Goal: Task Accomplishment & Management: Complete application form

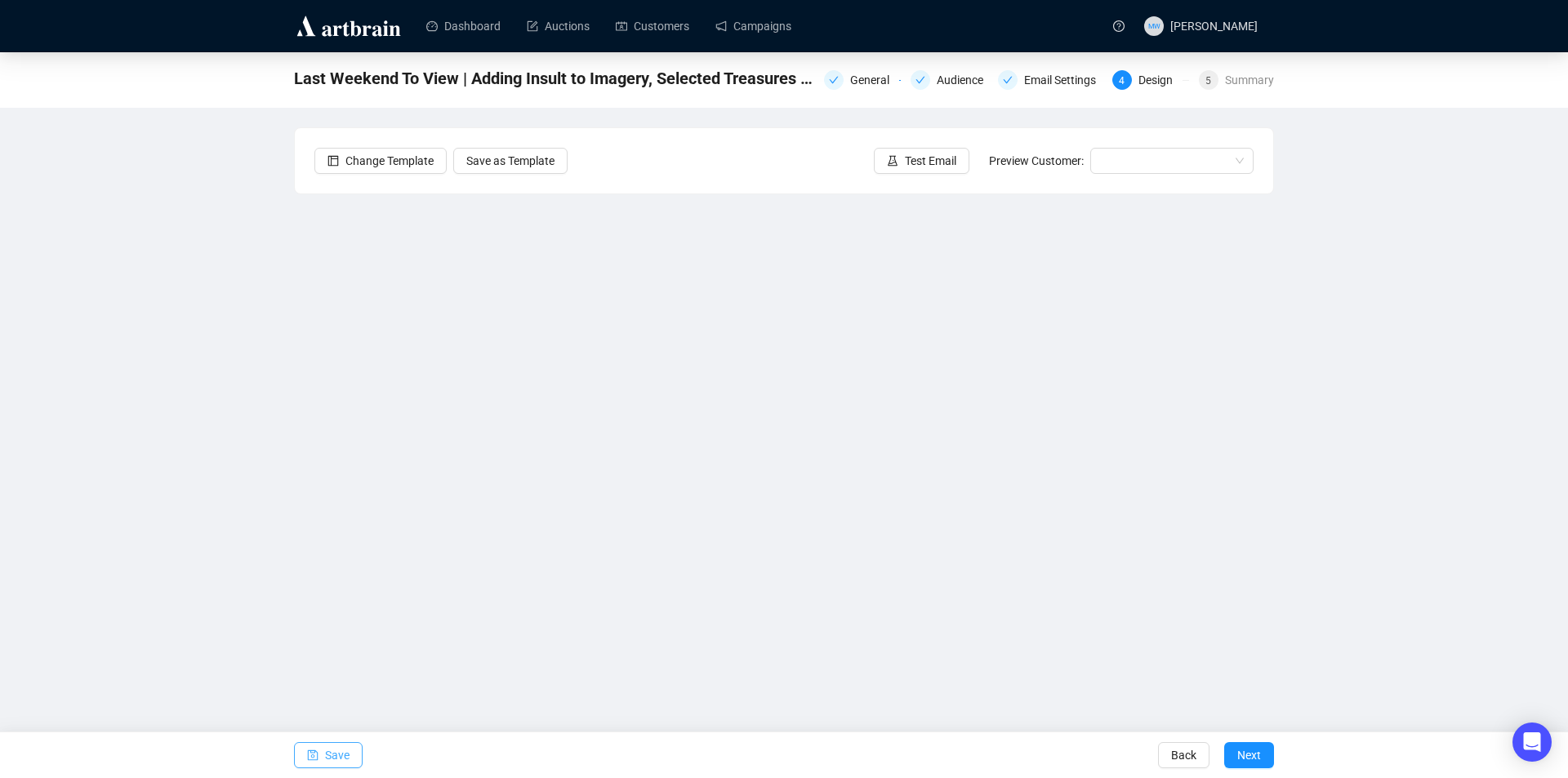
click at [344, 755] on span "Save" at bounding box center [337, 755] width 25 height 45
click at [324, 751] on button "Save" at bounding box center [328, 755] width 68 height 27
click at [329, 749] on span "Save" at bounding box center [337, 755] width 25 height 45
click at [348, 761] on button "Save" at bounding box center [328, 755] width 68 height 27
click at [952, 168] on span "Test Email" at bounding box center [931, 160] width 51 height 18
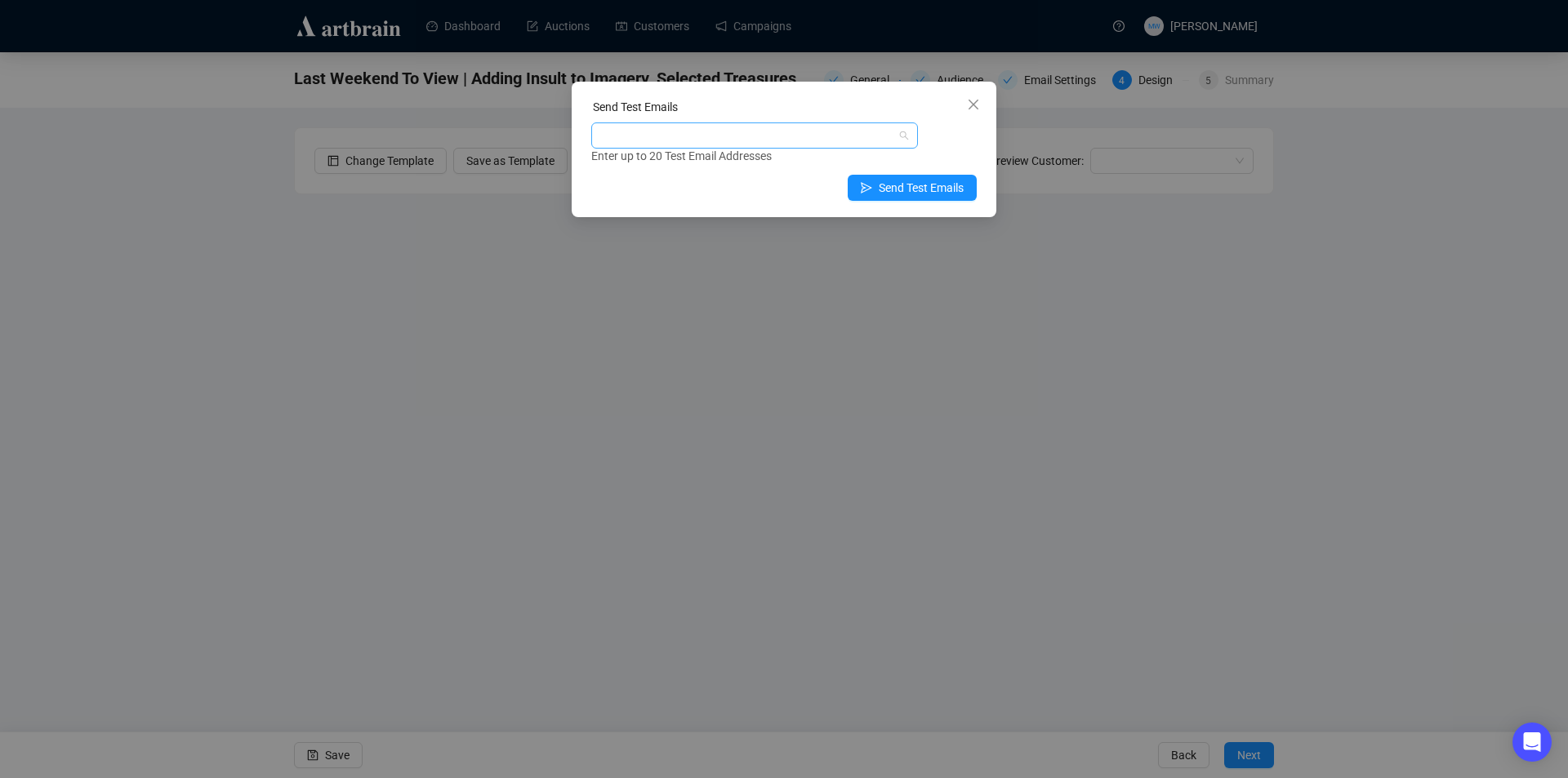
click at [846, 129] on div at bounding box center [746, 135] width 303 height 23
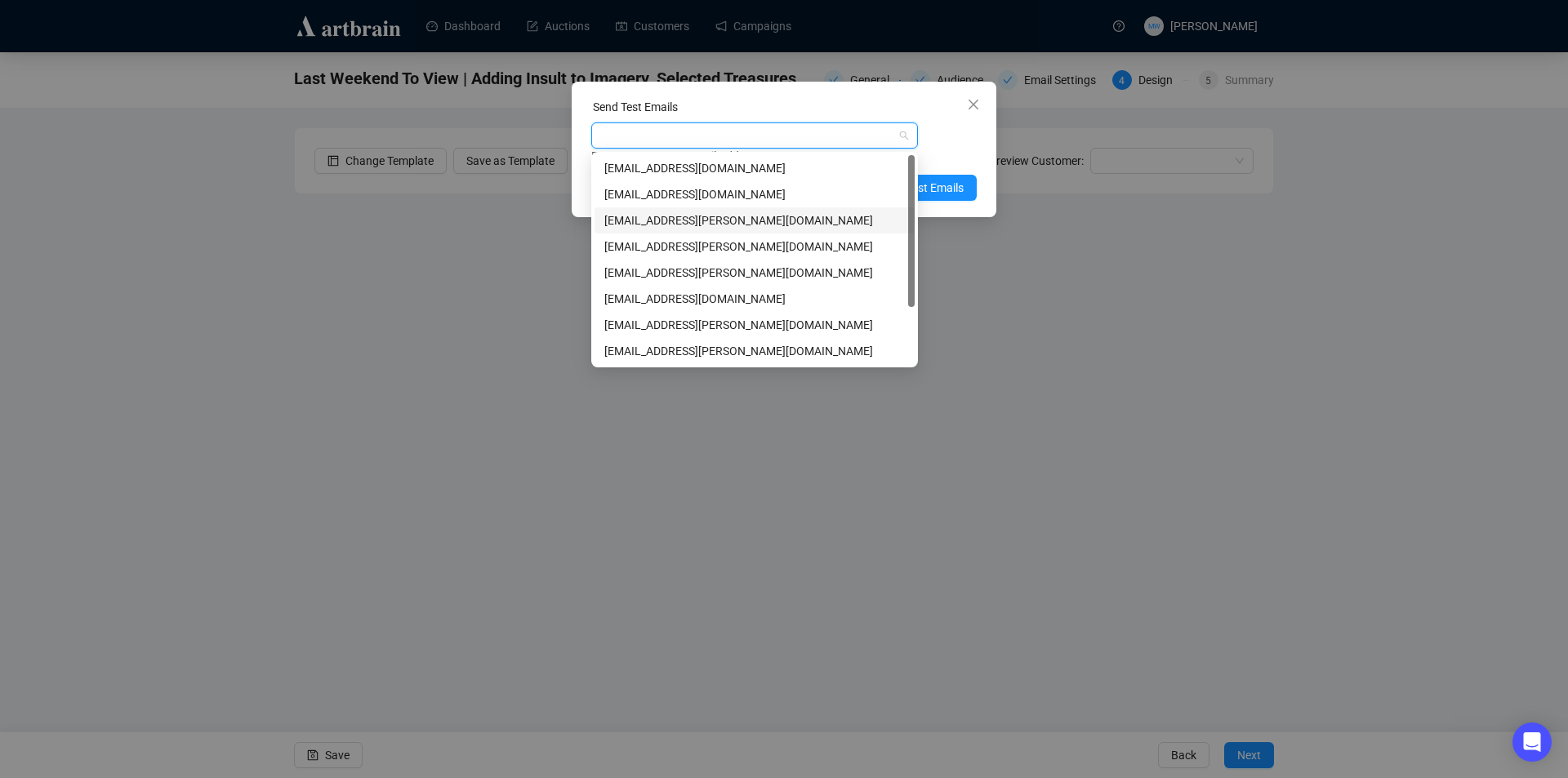
click at [664, 212] on div "[EMAIL_ADDRESS][PERSON_NAME][DOMAIN_NAME]" at bounding box center [754, 220] width 300 height 18
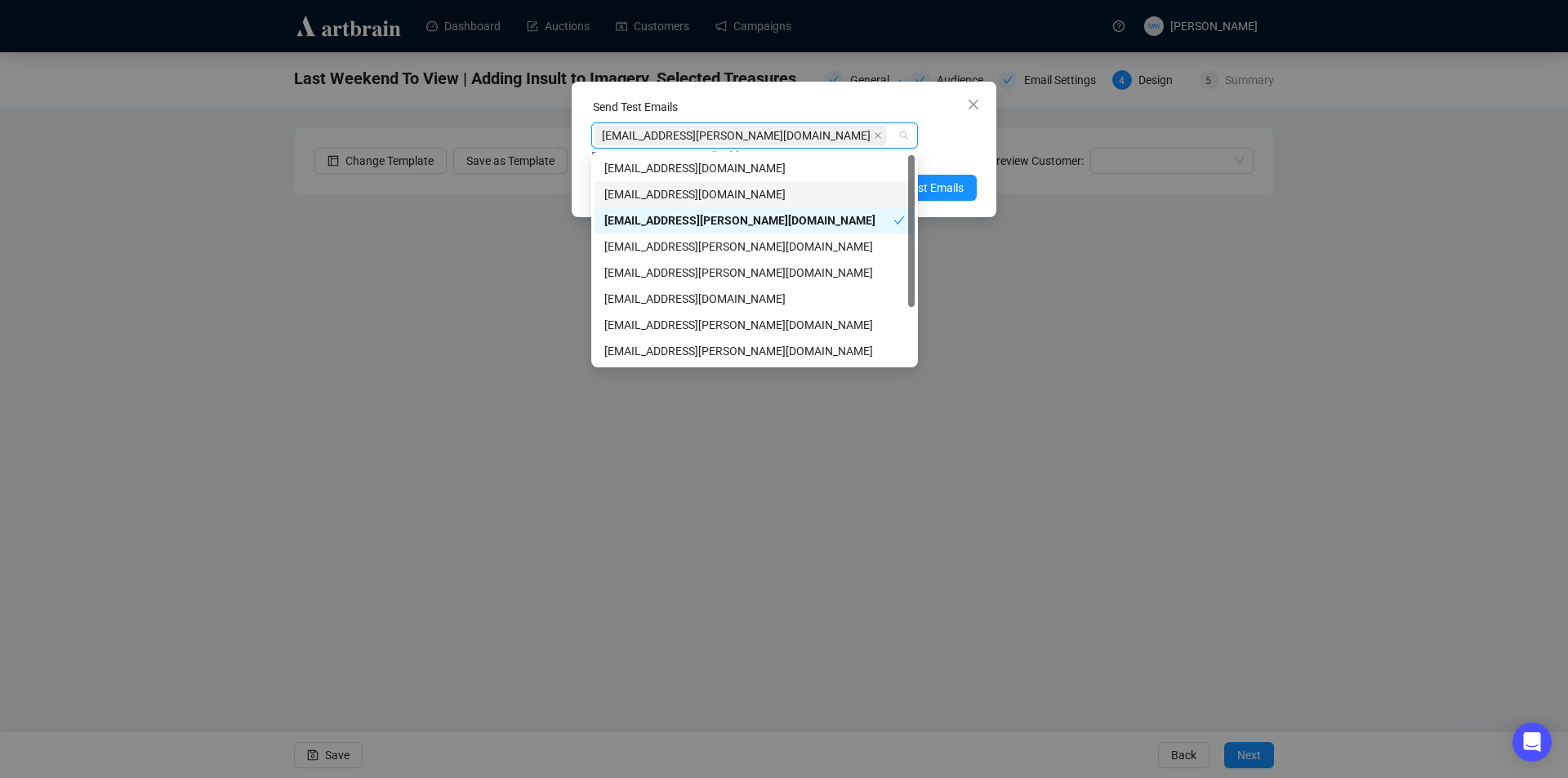
click at [943, 152] on div "Enter up to 20 Test Email Addresses" at bounding box center [783, 156] width 385 height 19
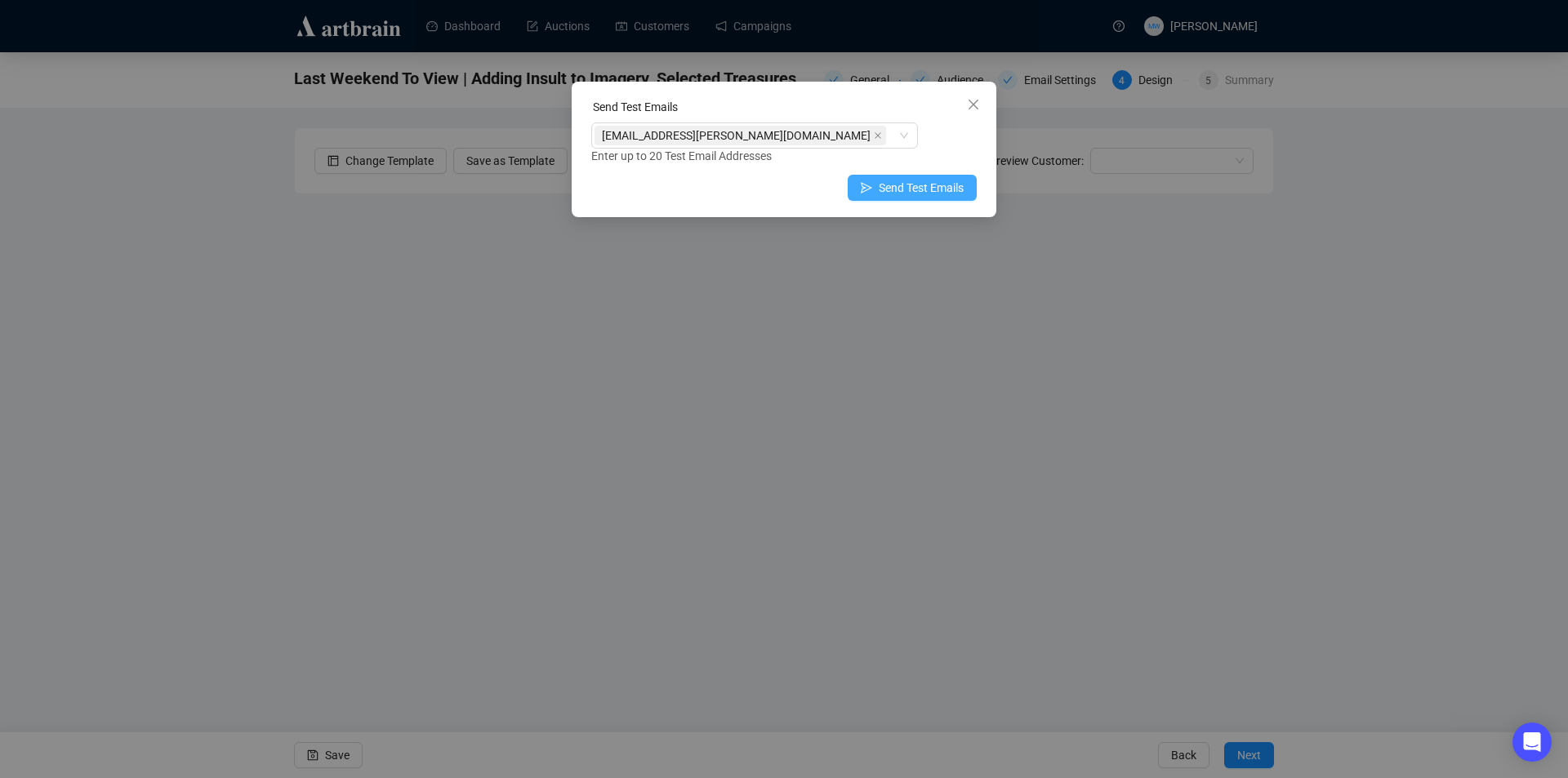
click at [940, 186] on span "Send Test Emails" at bounding box center [921, 187] width 85 height 18
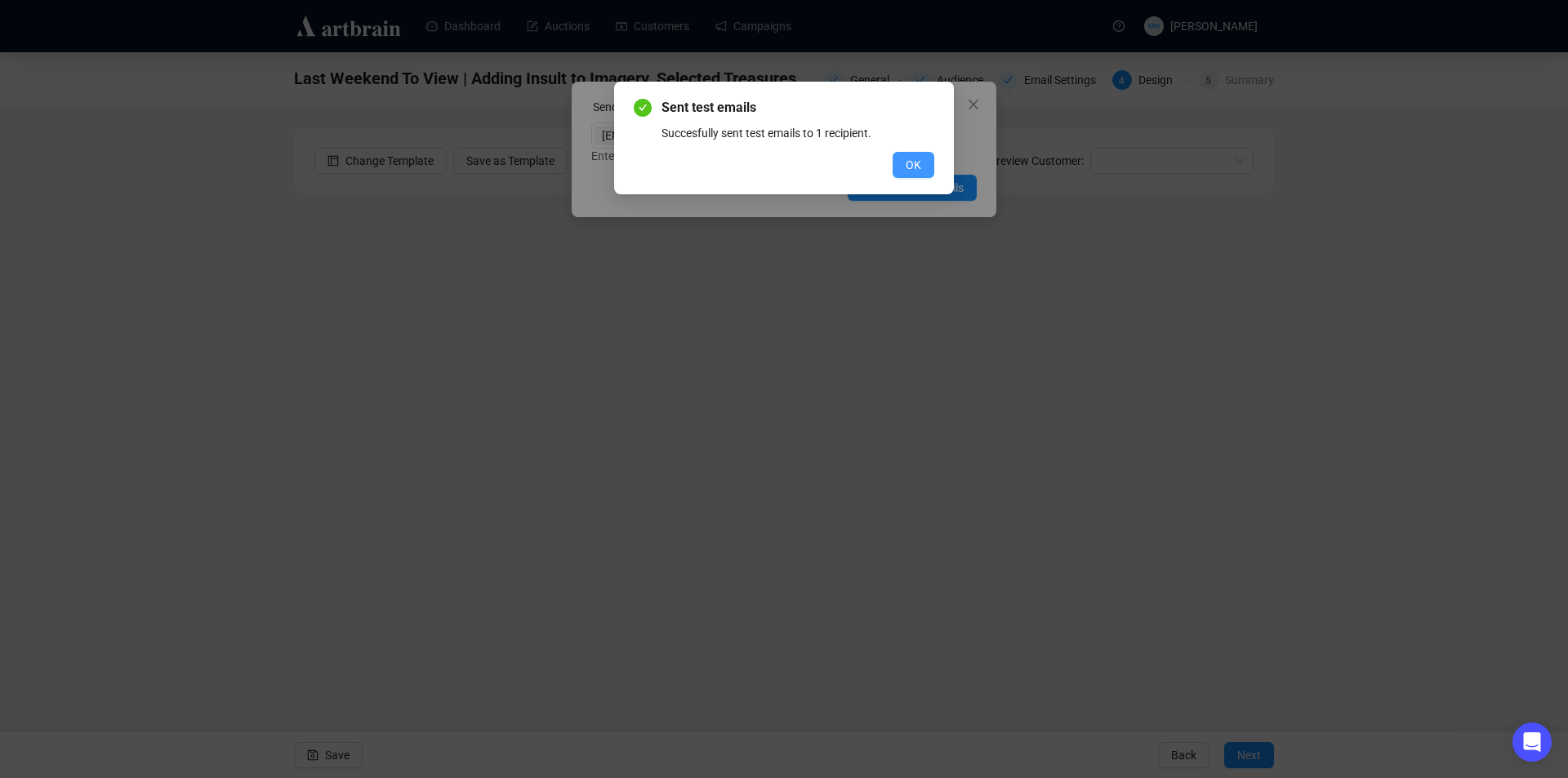
click at [906, 151] on button "OK" at bounding box center [914, 165] width 42 height 27
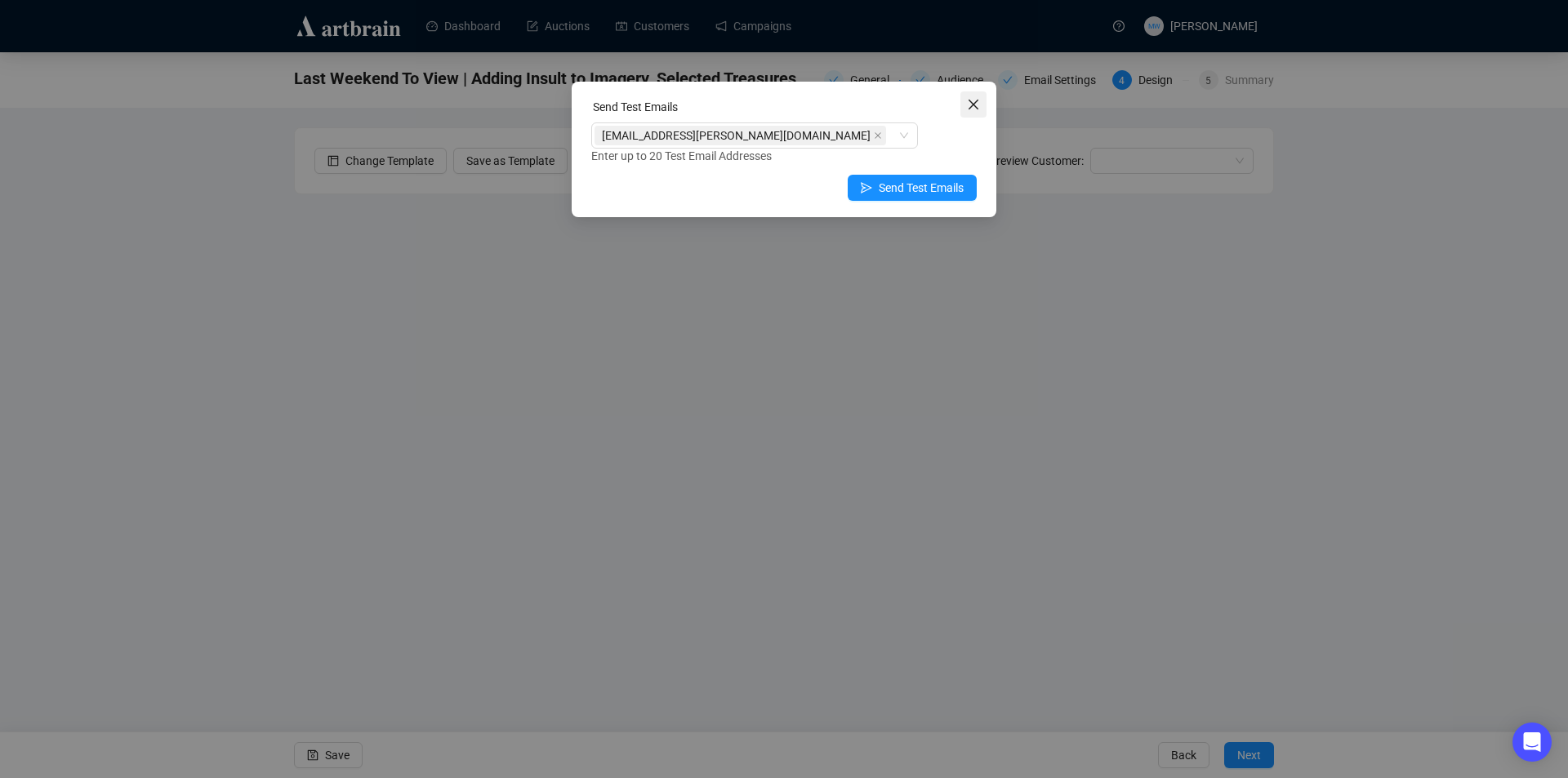
click at [970, 110] on icon "close" at bounding box center [973, 104] width 13 height 13
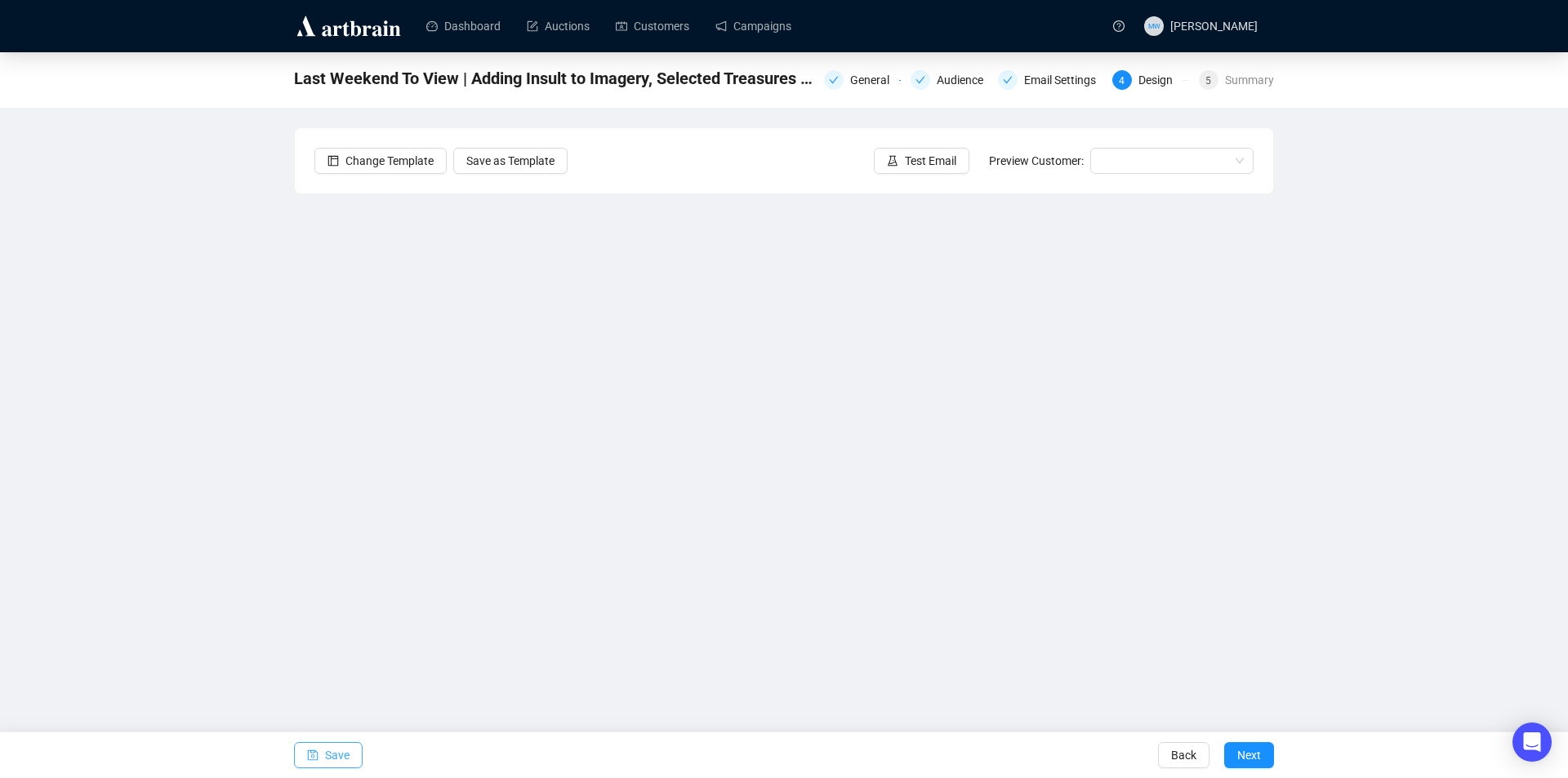
click at [331, 752] on span "Save" at bounding box center [337, 755] width 25 height 45
click at [347, 751] on span "Save" at bounding box center [337, 755] width 25 height 45
click at [338, 757] on span "Save" at bounding box center [337, 755] width 25 height 45
click at [317, 752] on icon "save" at bounding box center [312, 755] width 11 height 11
click at [336, 769] on span "Save" at bounding box center [337, 755] width 25 height 45
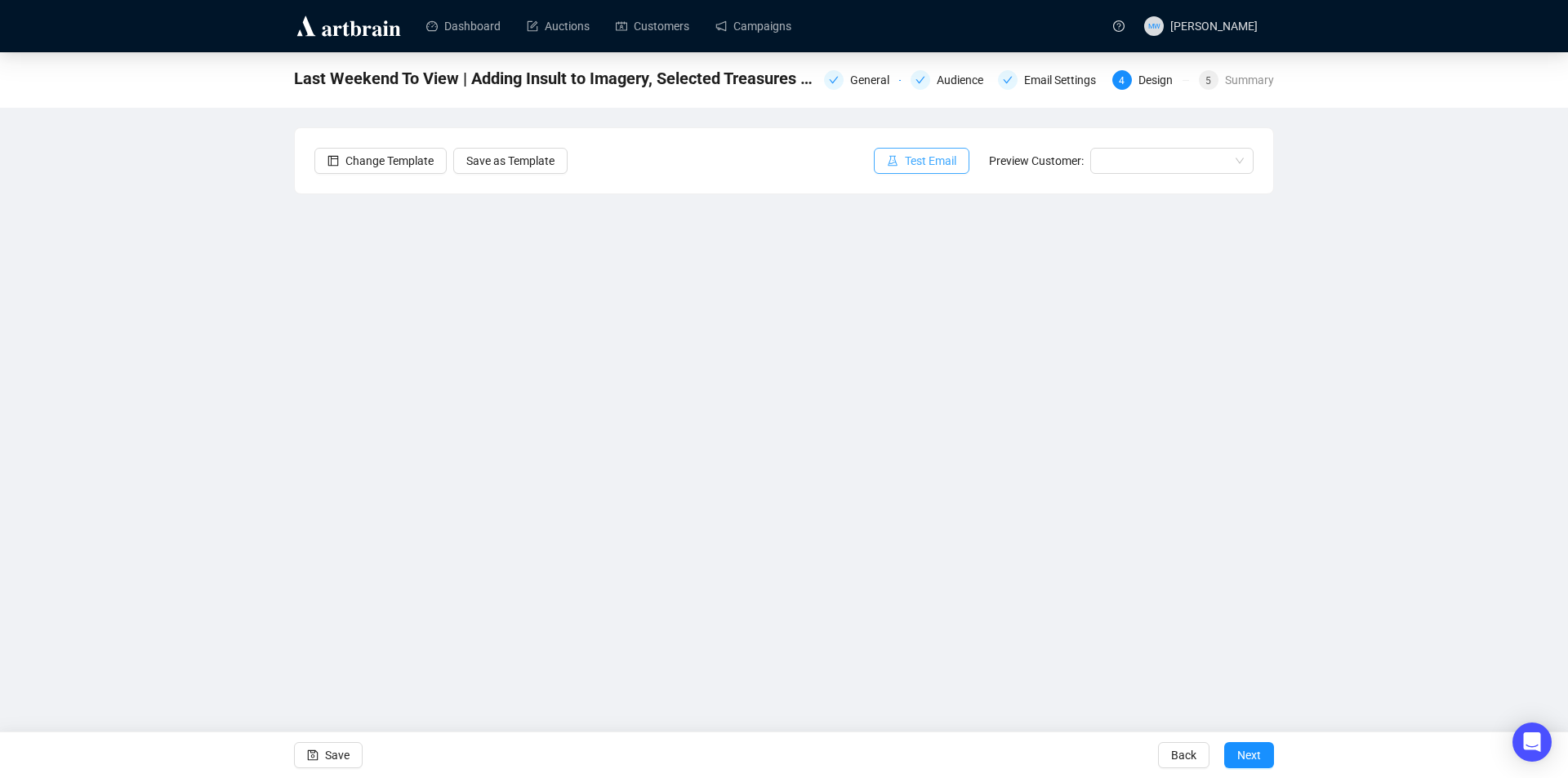
click at [926, 160] on span "Test Email" at bounding box center [931, 160] width 51 height 18
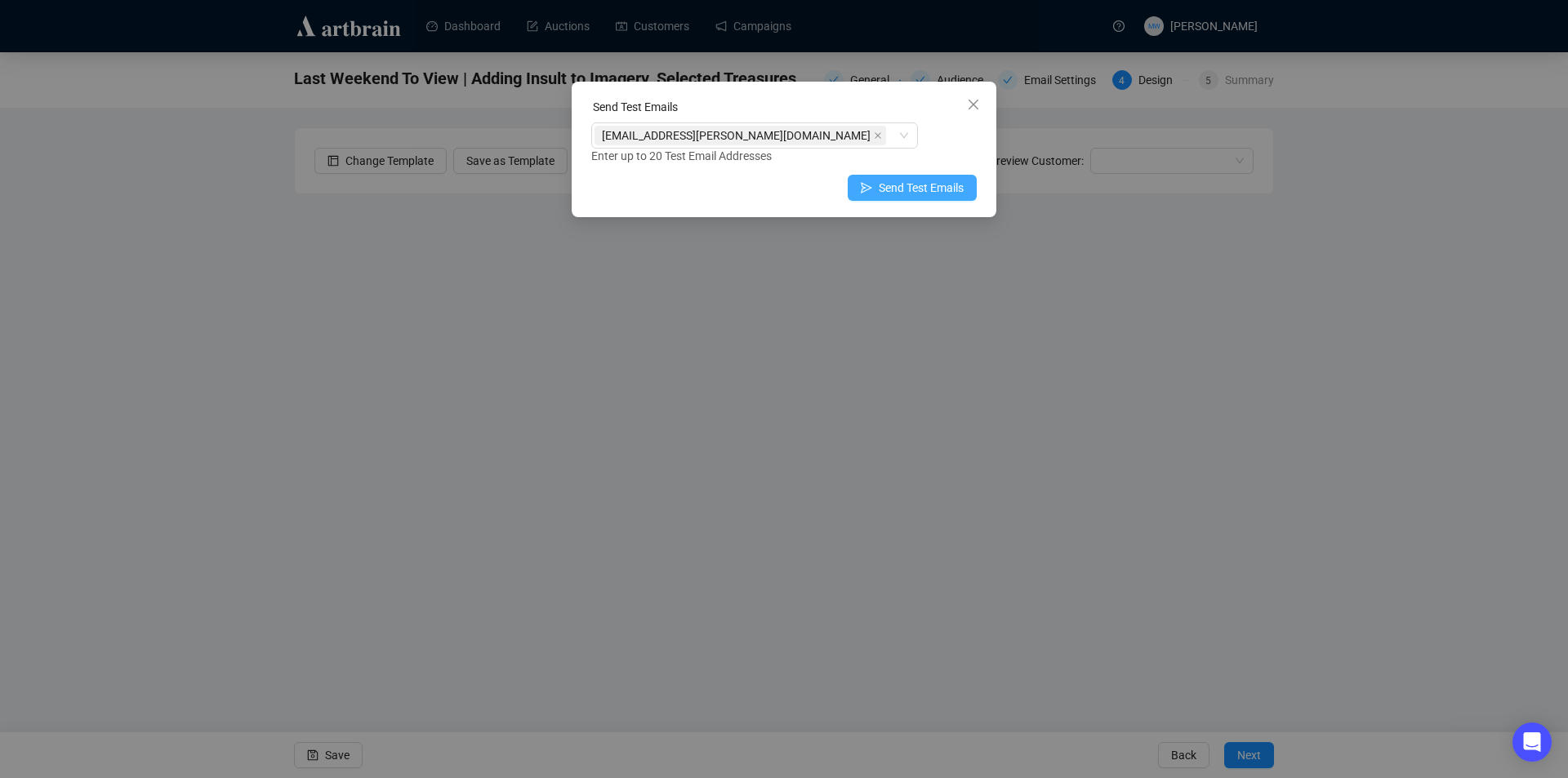
click at [918, 178] on button "Send Test Emails" at bounding box center [912, 188] width 129 height 27
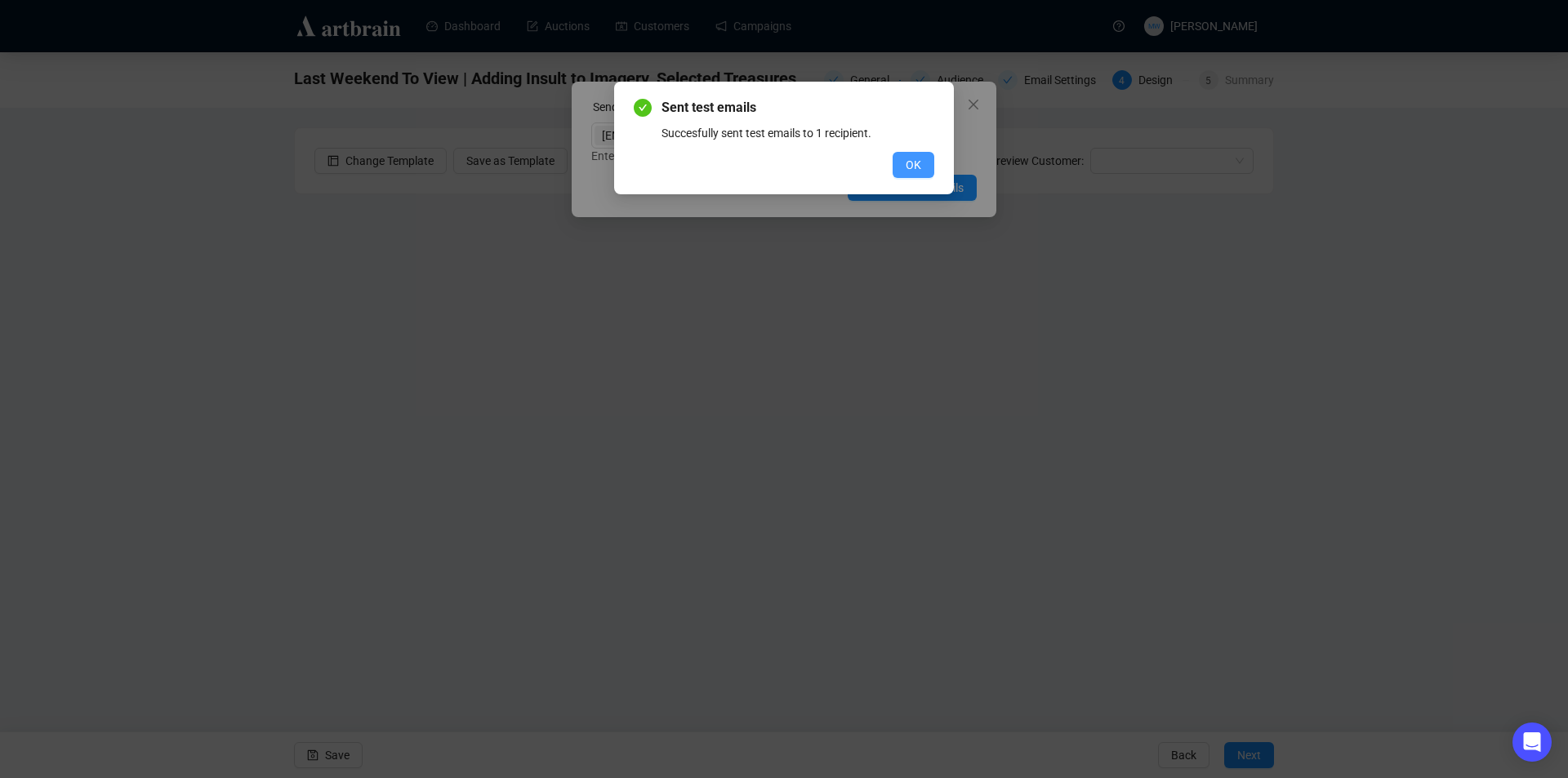
click at [905, 164] on button "OK" at bounding box center [914, 165] width 42 height 27
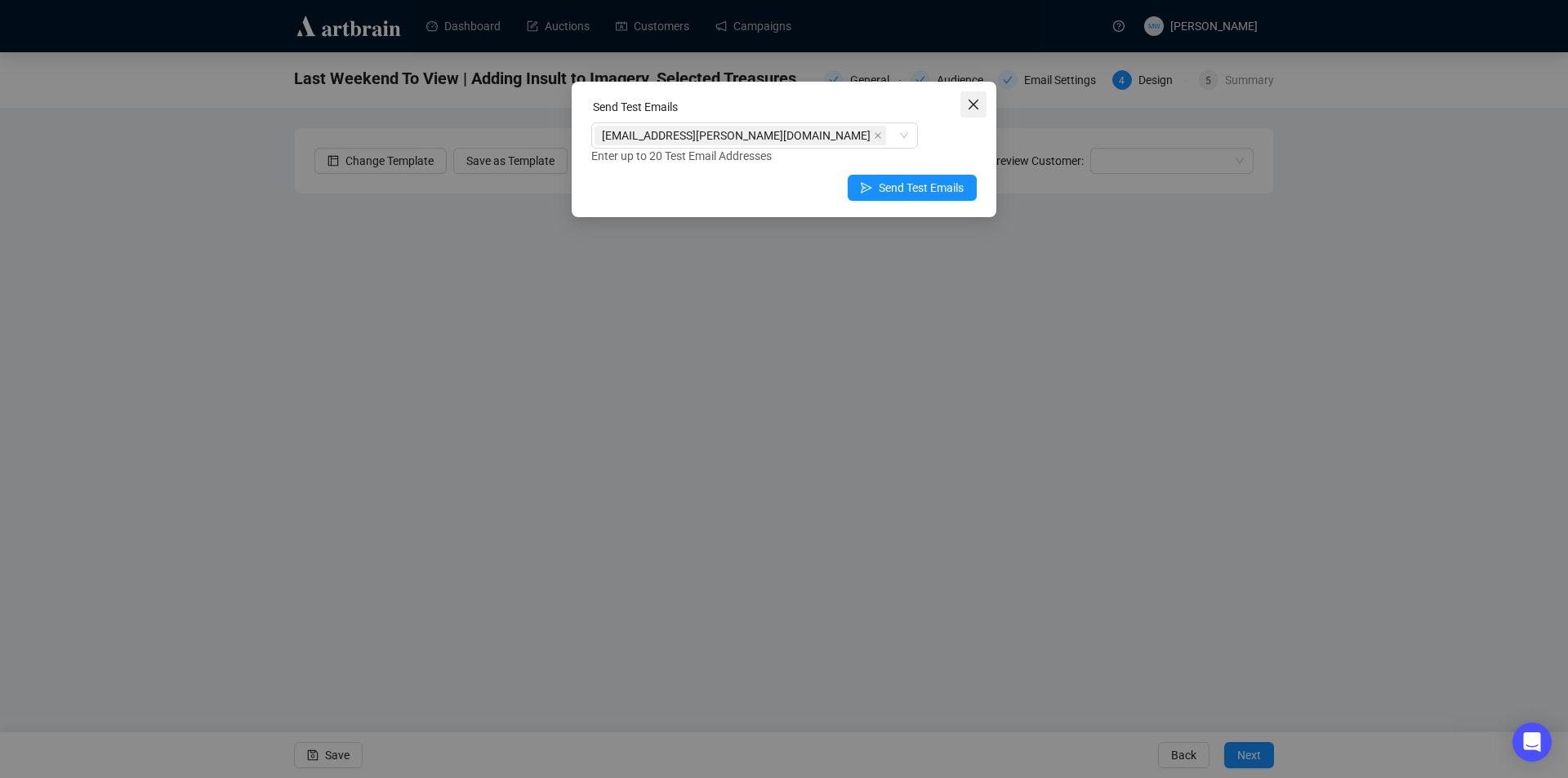
click at [973, 97] on icon "close" at bounding box center [973, 104] width 13 height 13
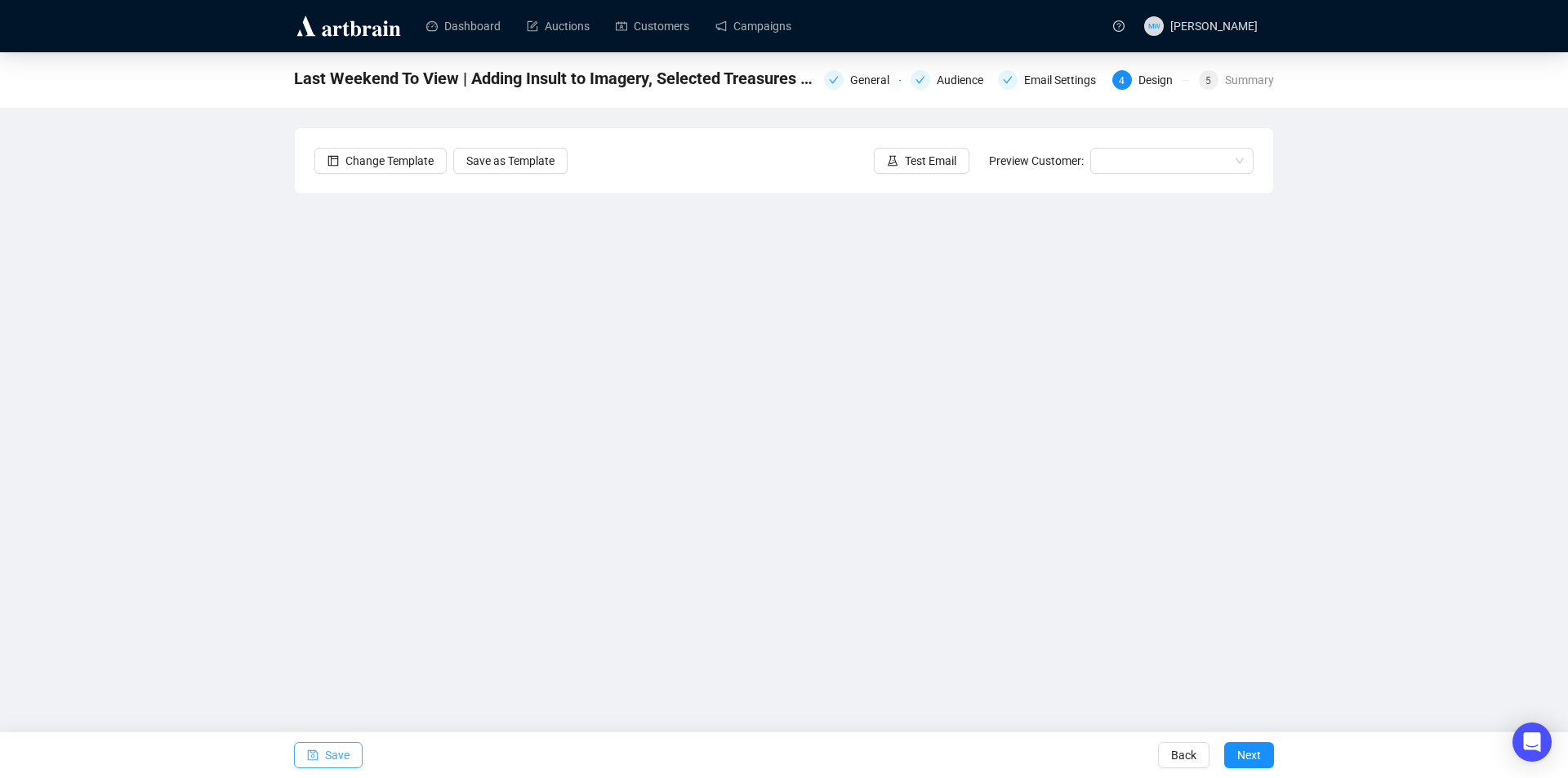
click at [324, 755] on button "Save" at bounding box center [328, 755] width 68 height 27
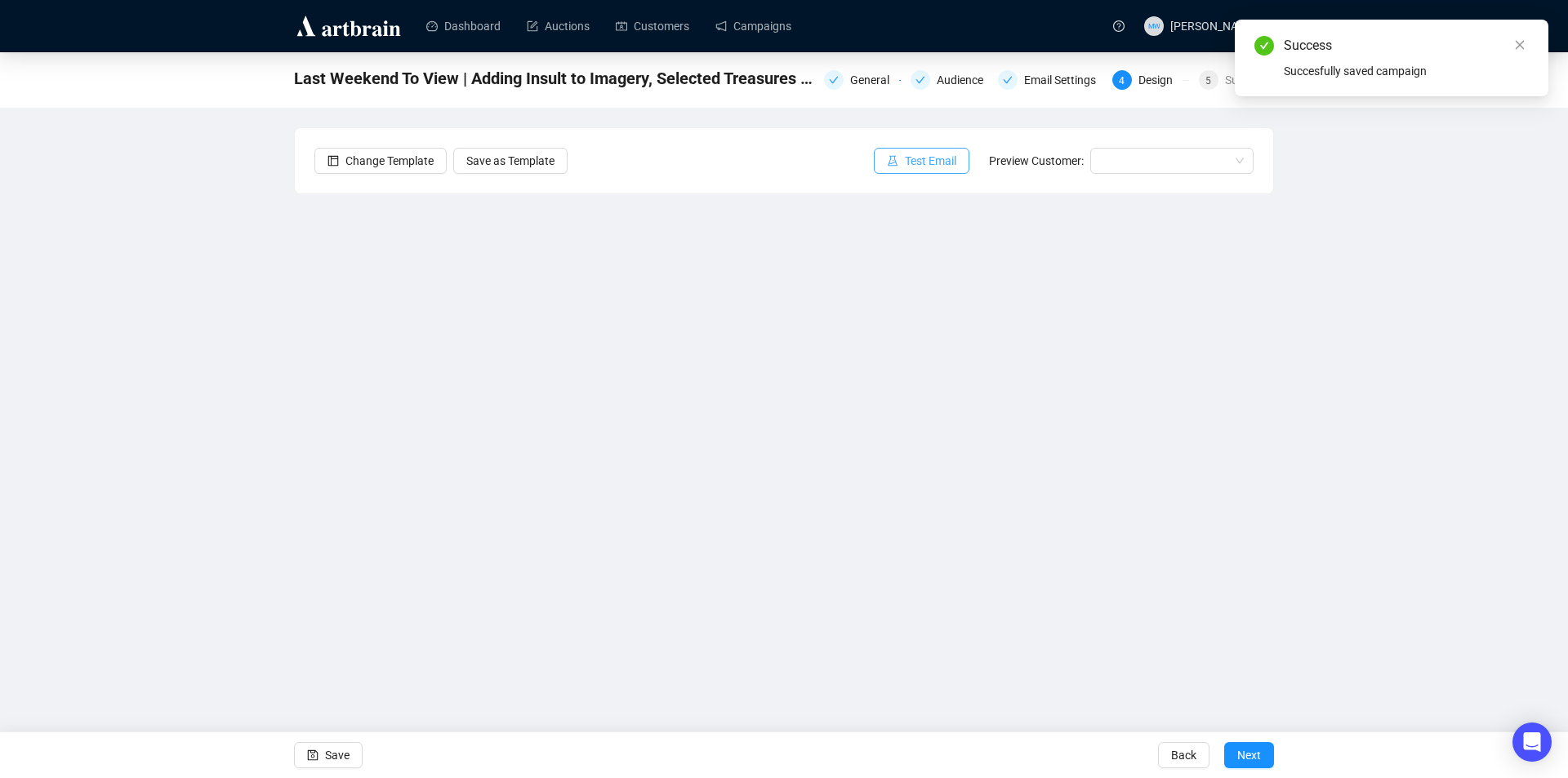
click at [928, 168] on span "Test Email" at bounding box center [931, 160] width 51 height 18
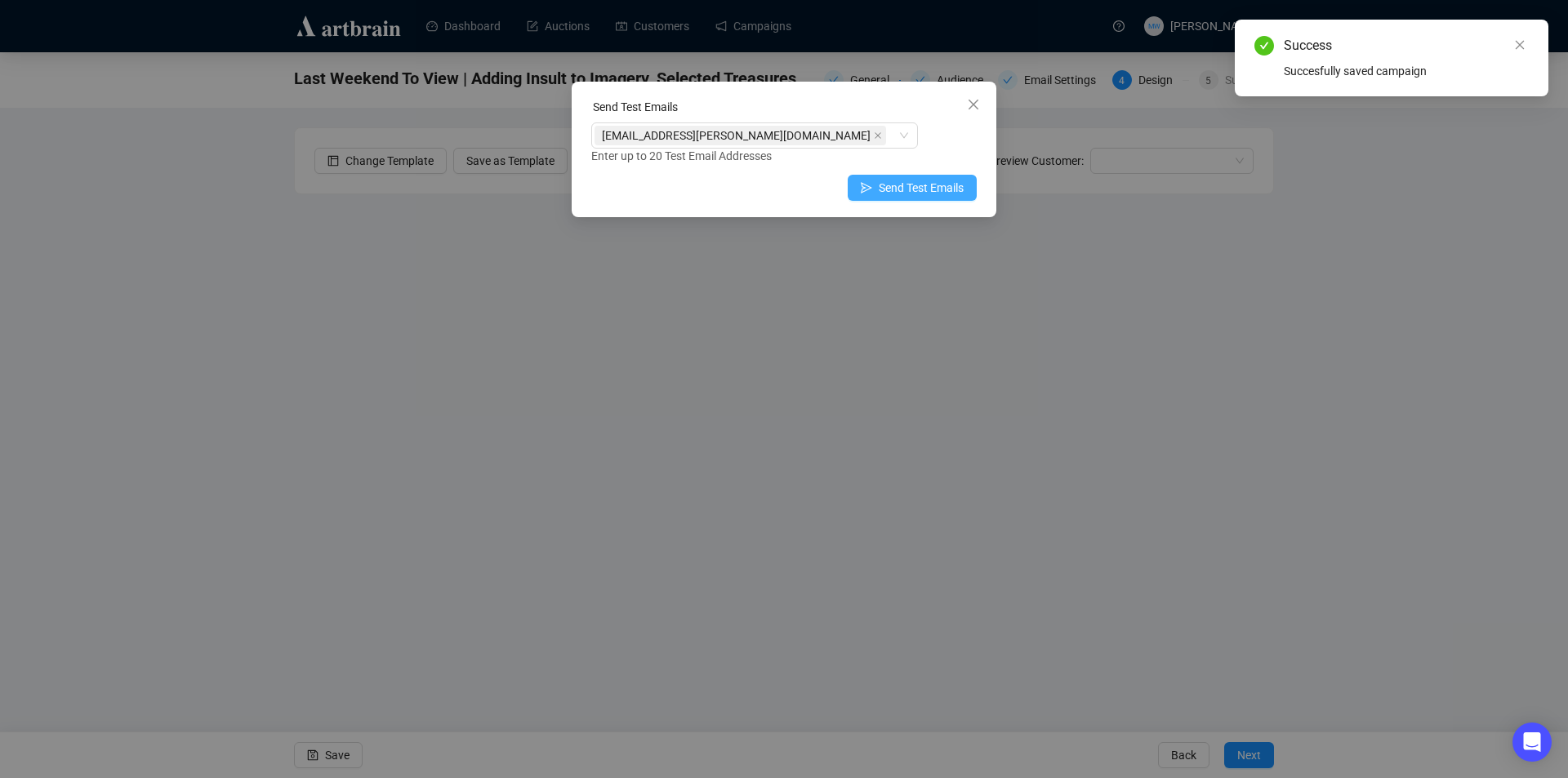
click at [885, 187] on span "Send Test Emails" at bounding box center [921, 187] width 85 height 18
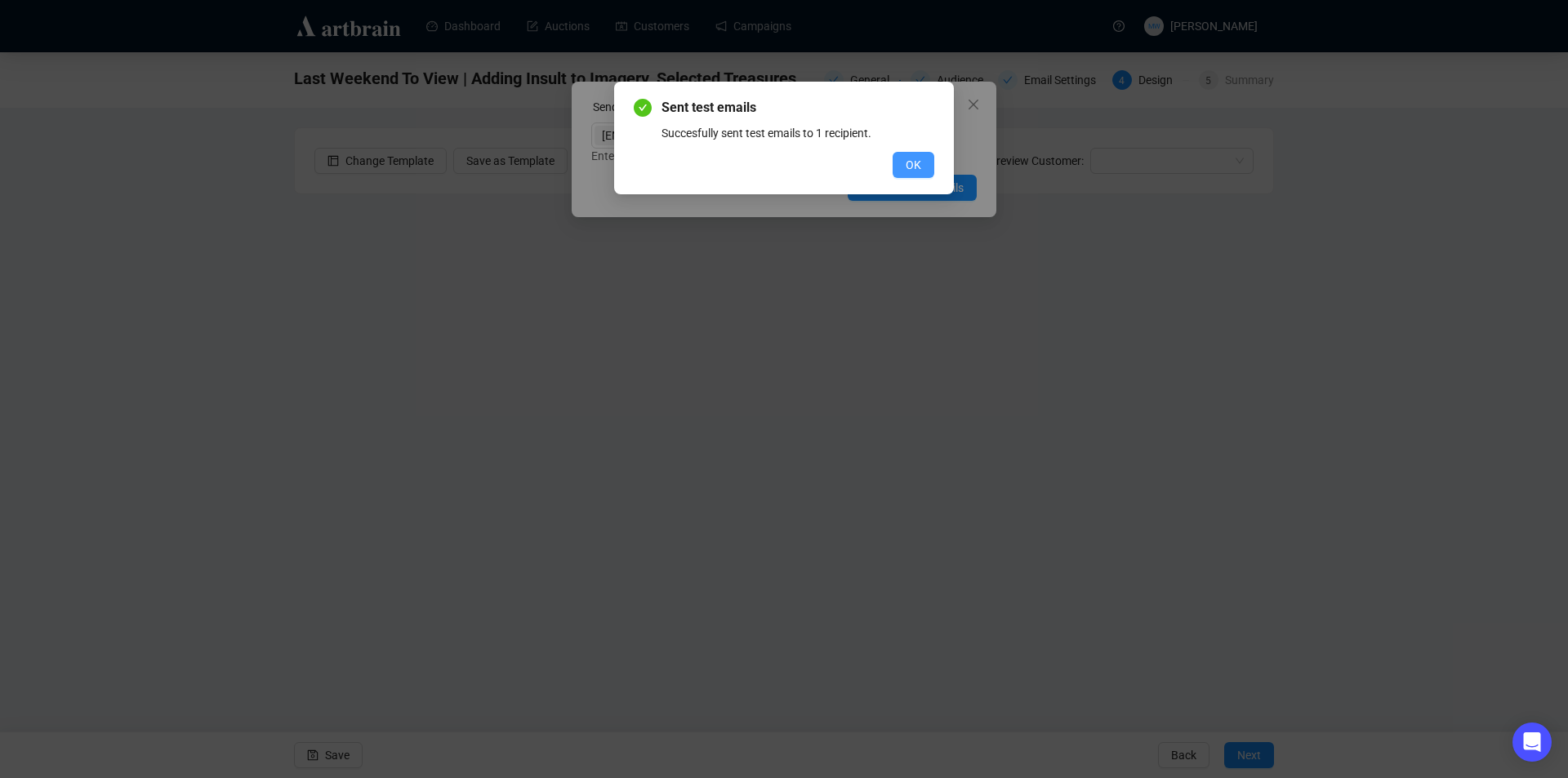
click at [917, 157] on span "OK" at bounding box center [913, 165] width 15 height 18
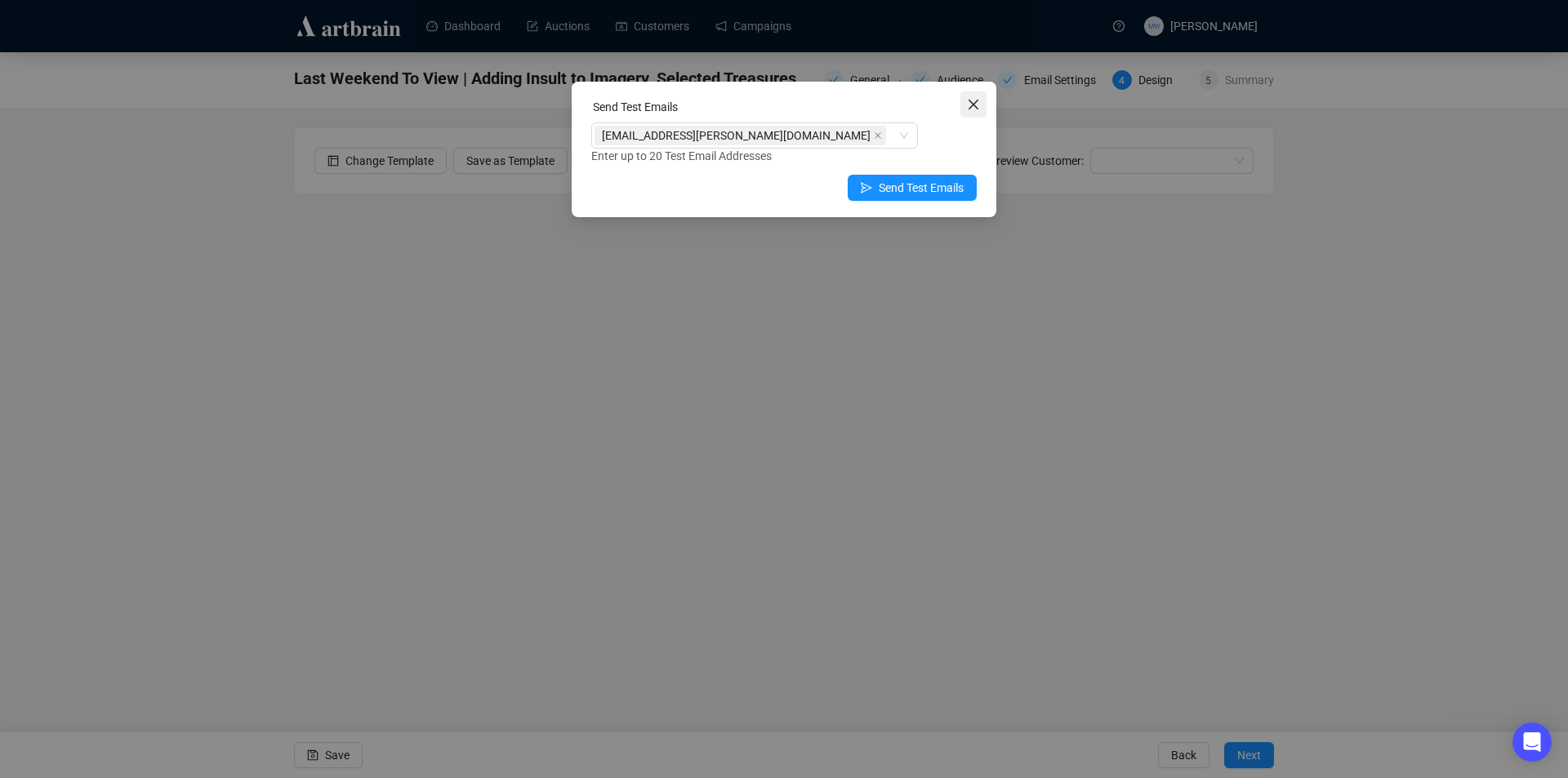
click at [976, 106] on icon "close" at bounding box center [973, 104] width 9 height 9
